Goal: Task Accomplishment & Management: Manage account settings

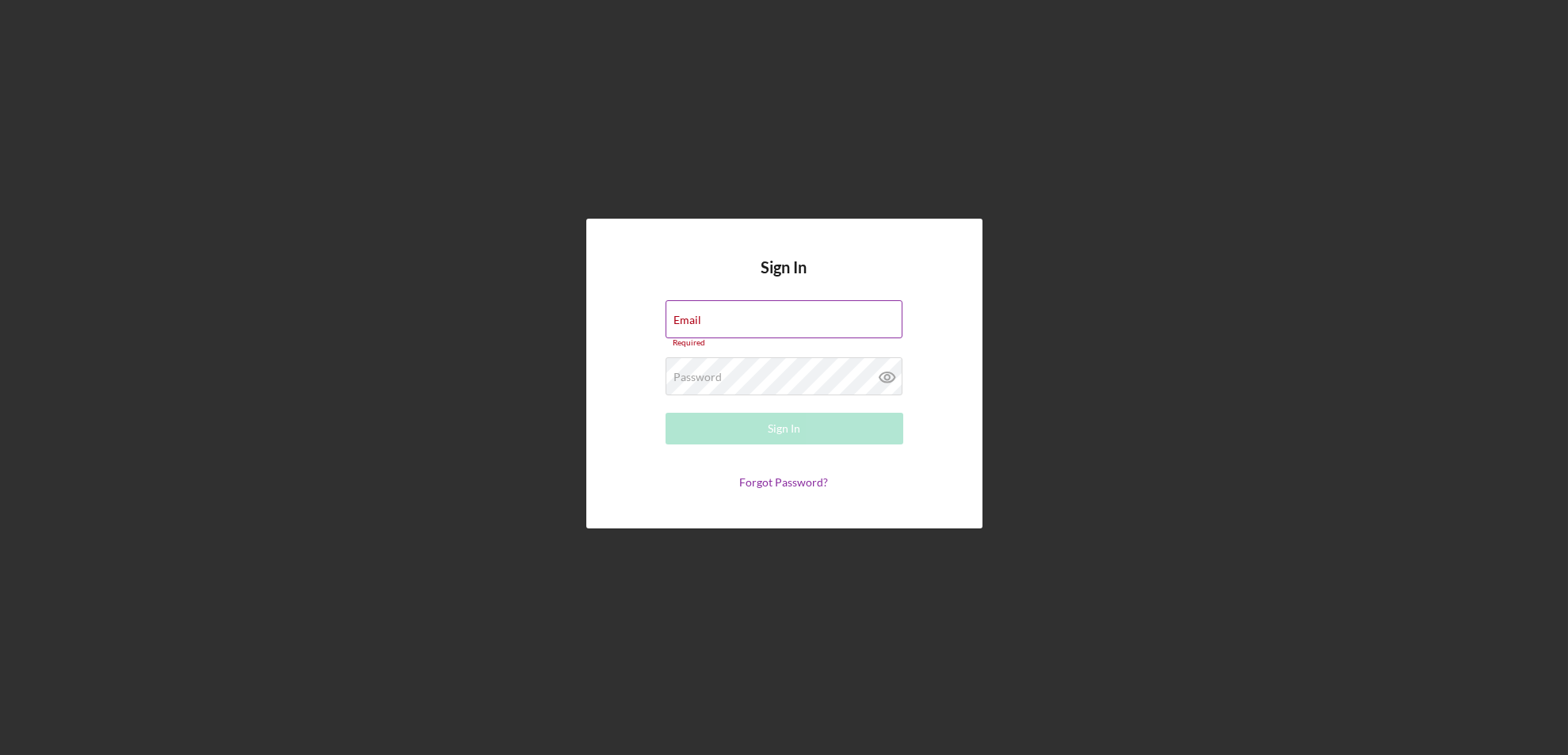
click at [713, 314] on div "Email Required" at bounding box center [784, 324] width 237 height 48
click at [690, 327] on input "Email" at bounding box center [784, 319] width 237 height 38
type input "[EMAIL_ADDRESS][DOMAIN_NAME]"
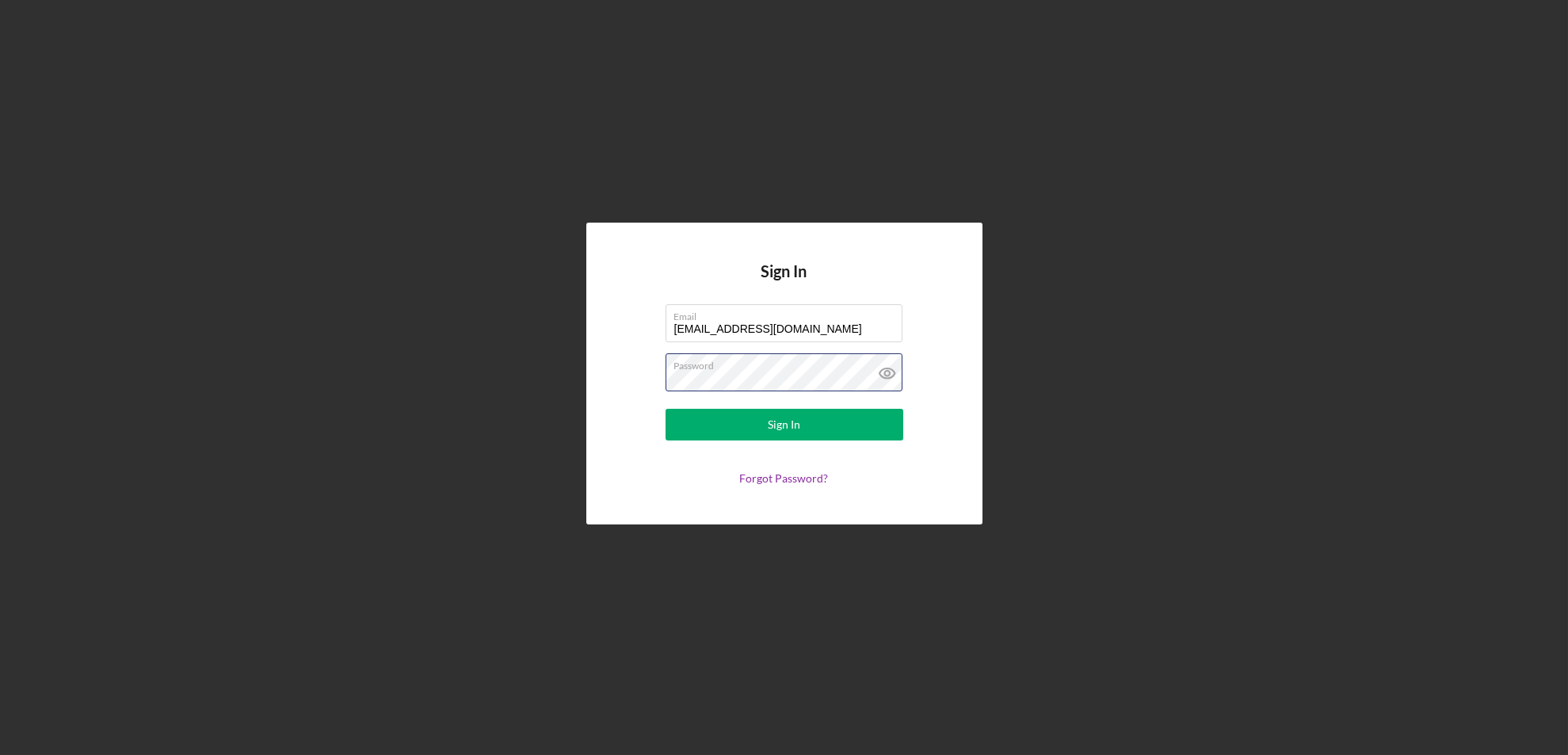
click at [665, 409] on button "Sign In" at bounding box center [784, 424] width 237 height 32
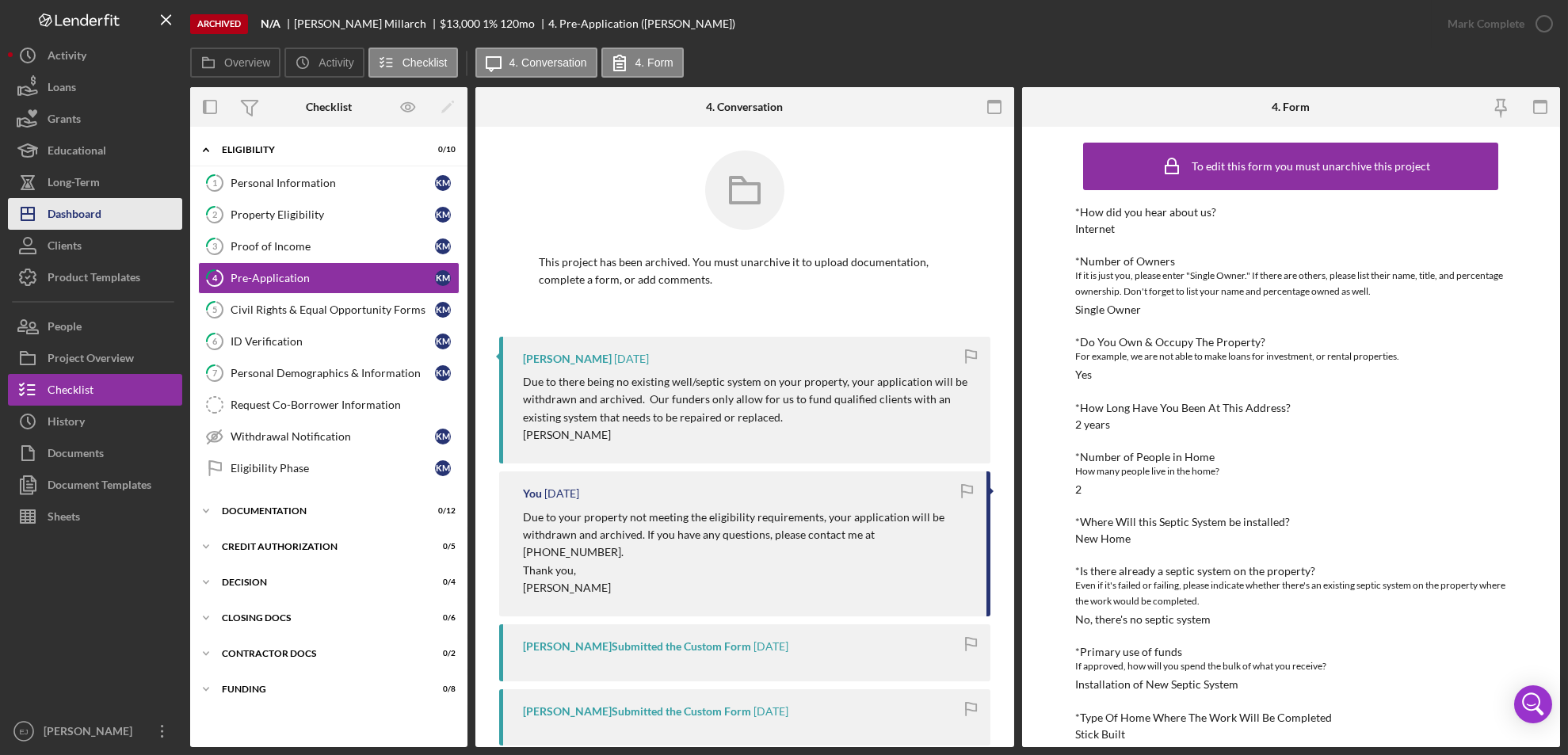
click at [113, 216] on button "Icon/Dashboard Dashboard" at bounding box center [94, 214] width 174 height 32
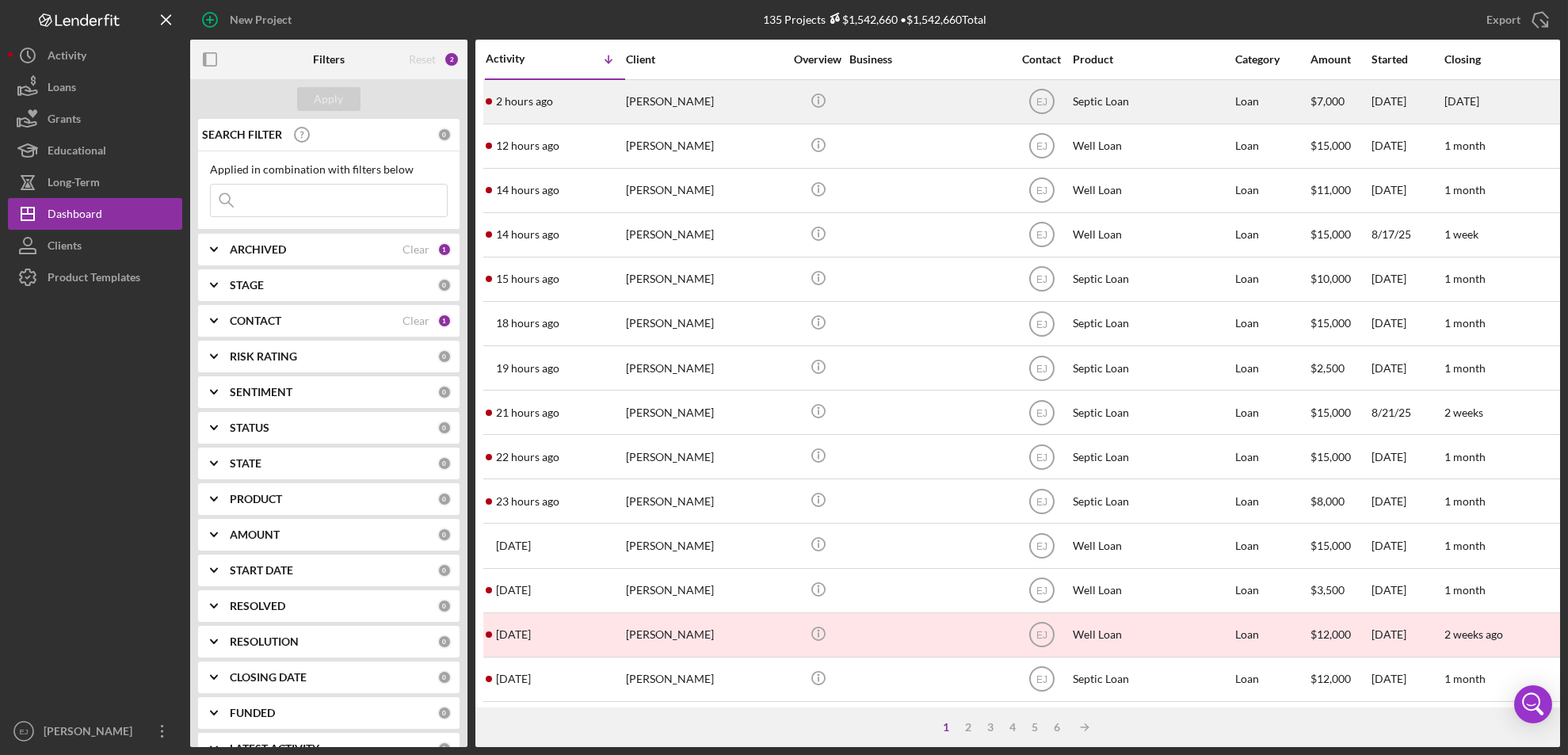
click at [646, 101] on div "[PERSON_NAME]" at bounding box center [704, 101] width 159 height 42
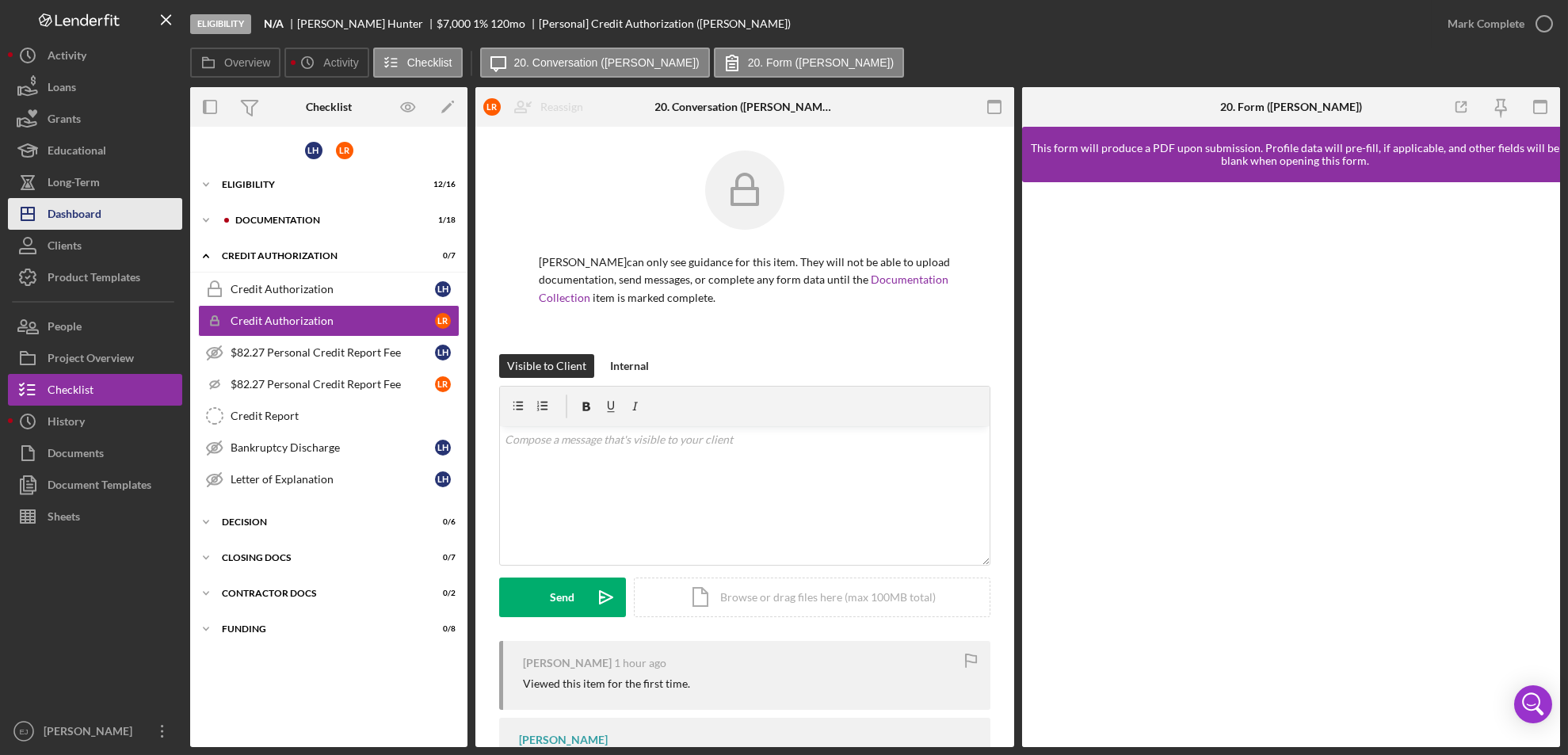
click at [101, 225] on div "Dashboard" at bounding box center [74, 216] width 53 height 36
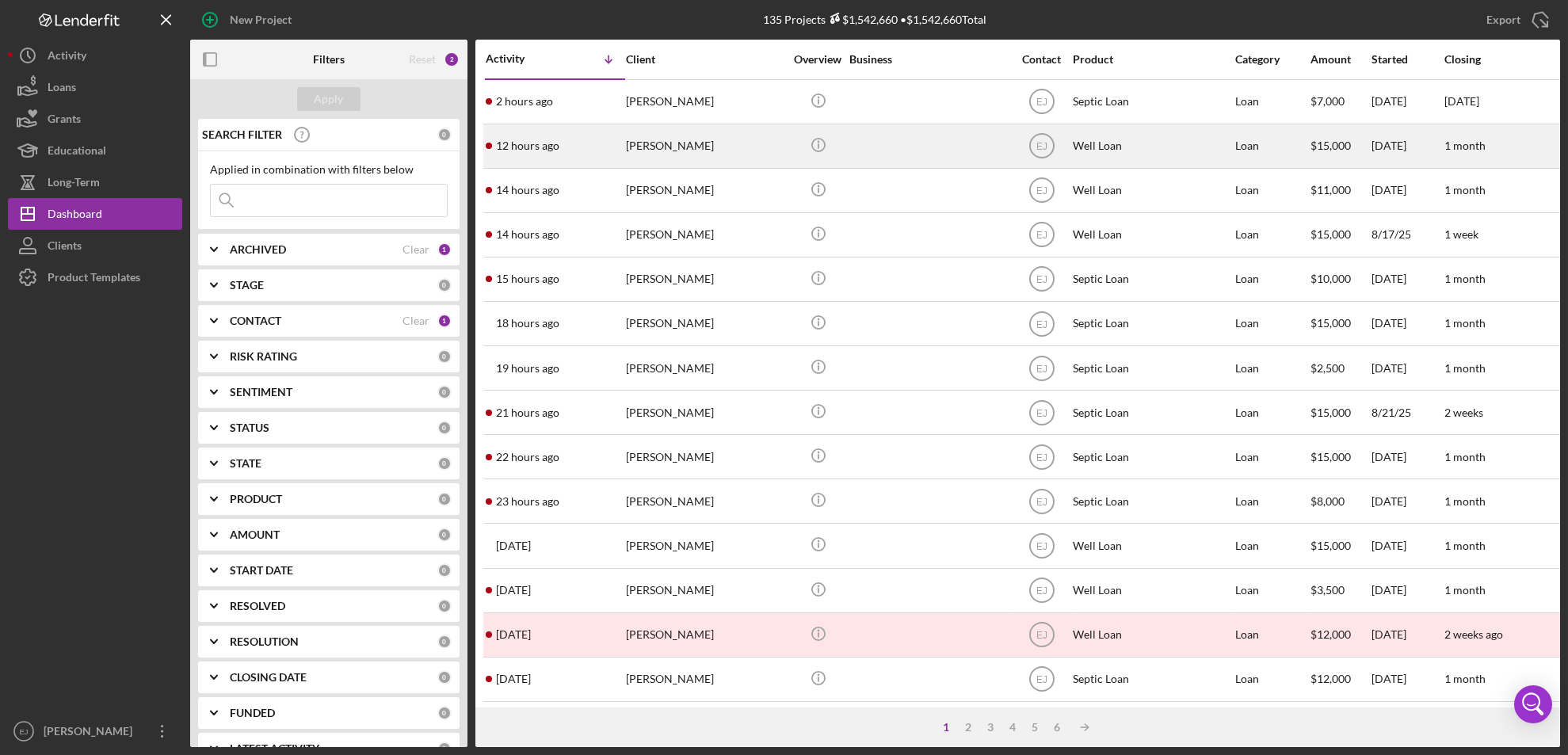
click at [697, 161] on div "[PERSON_NAME]" at bounding box center [704, 146] width 159 height 42
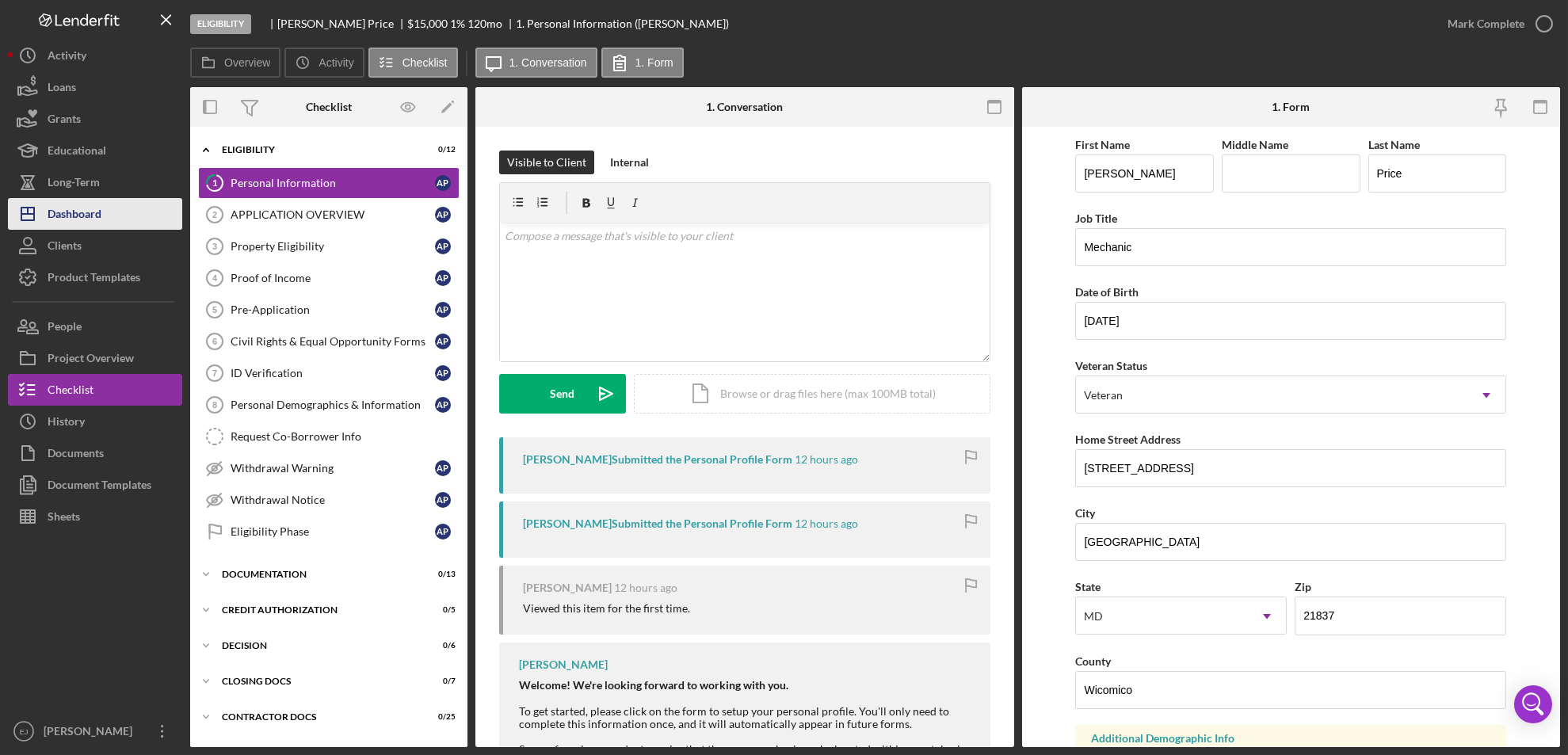
click at [143, 218] on button "Icon/Dashboard Dashboard" at bounding box center [94, 214] width 174 height 32
